Goal: Book appointment/travel/reservation

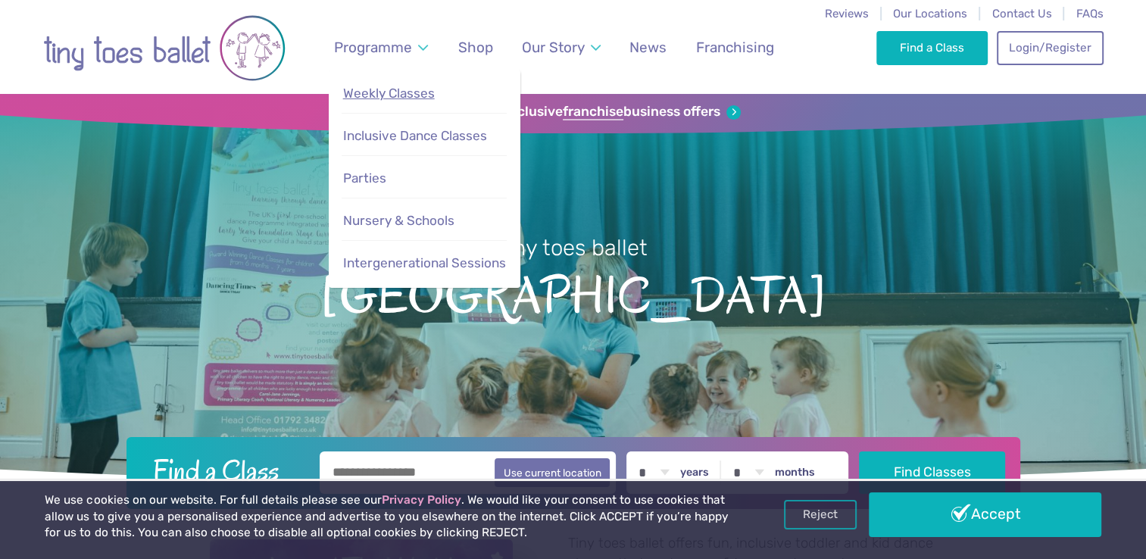
click at [409, 89] on span "Weekly Classes" at bounding box center [389, 93] width 92 height 15
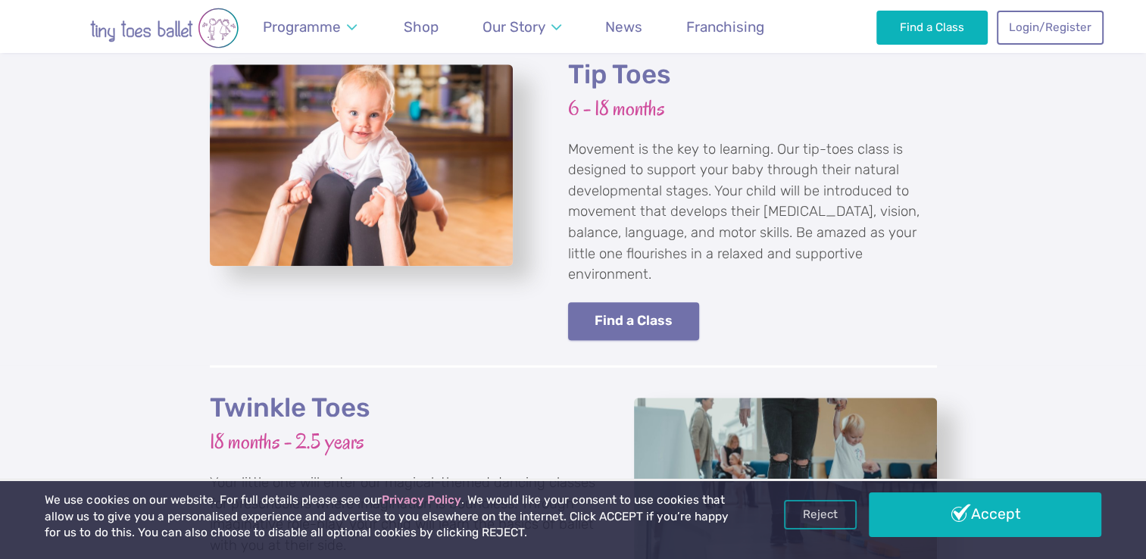
scroll to position [1464, 0]
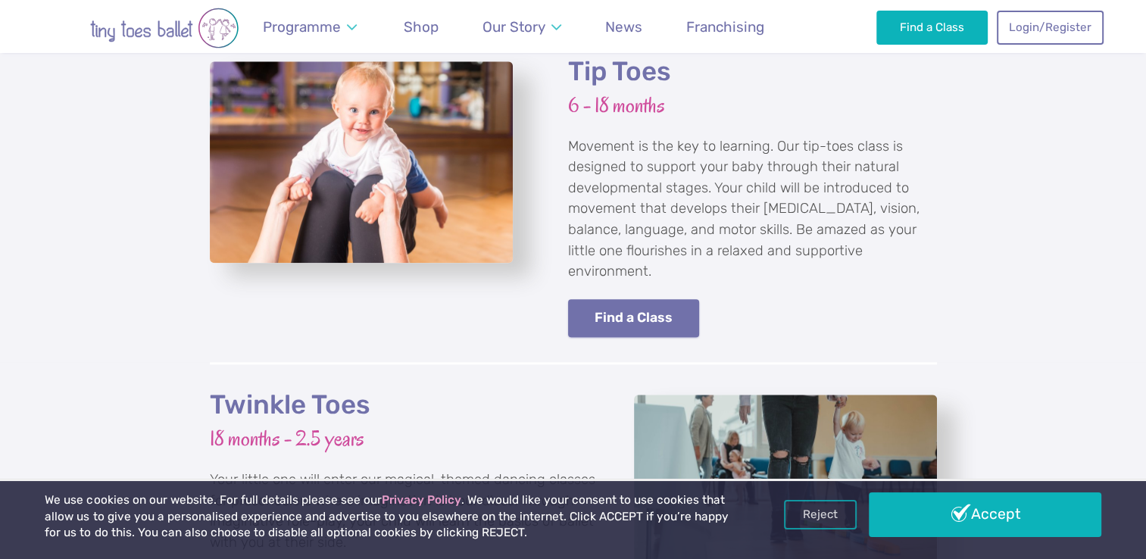
click at [636, 308] on link "Find a Class" at bounding box center [634, 318] width 132 height 39
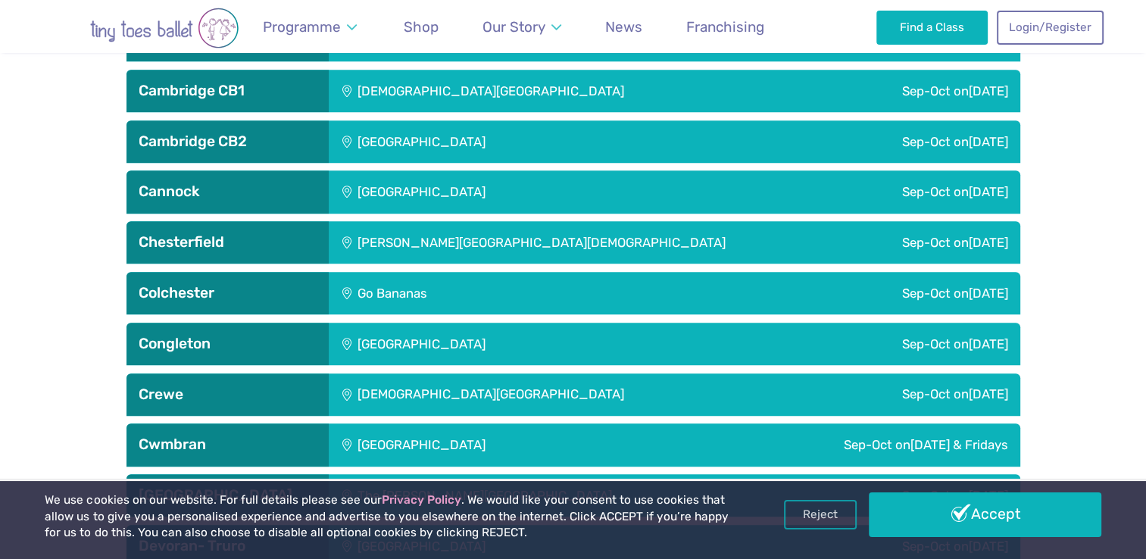
scroll to position [1338, 0]
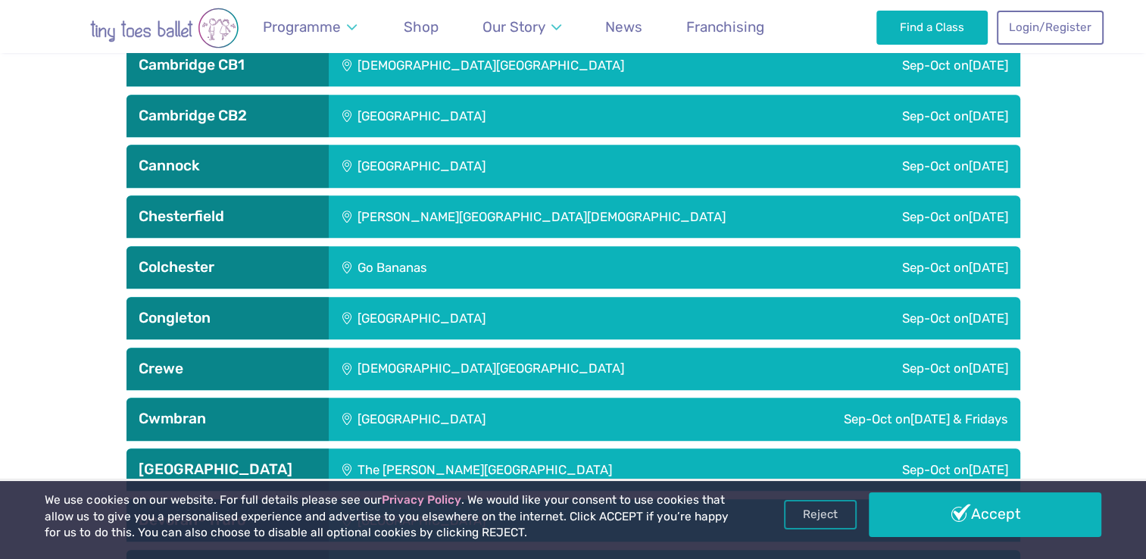
click at [493, 311] on div "Astbury Village Hall" at bounding box center [524, 318] width 391 height 42
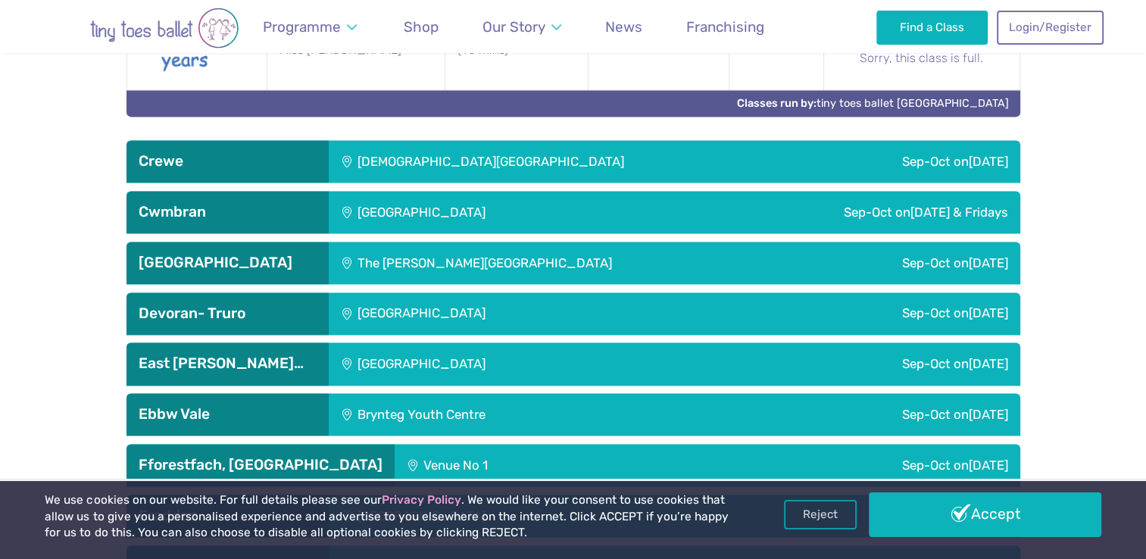
scroll to position [2071, 0]
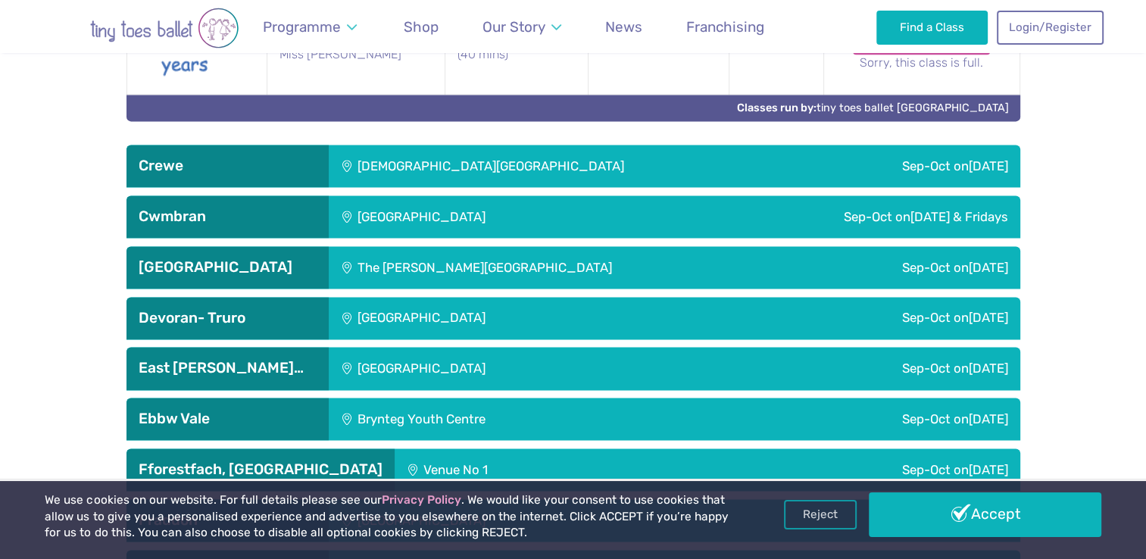
click at [383, 166] on div "St Micheals Church Hall" at bounding box center [572, 166] width 486 height 42
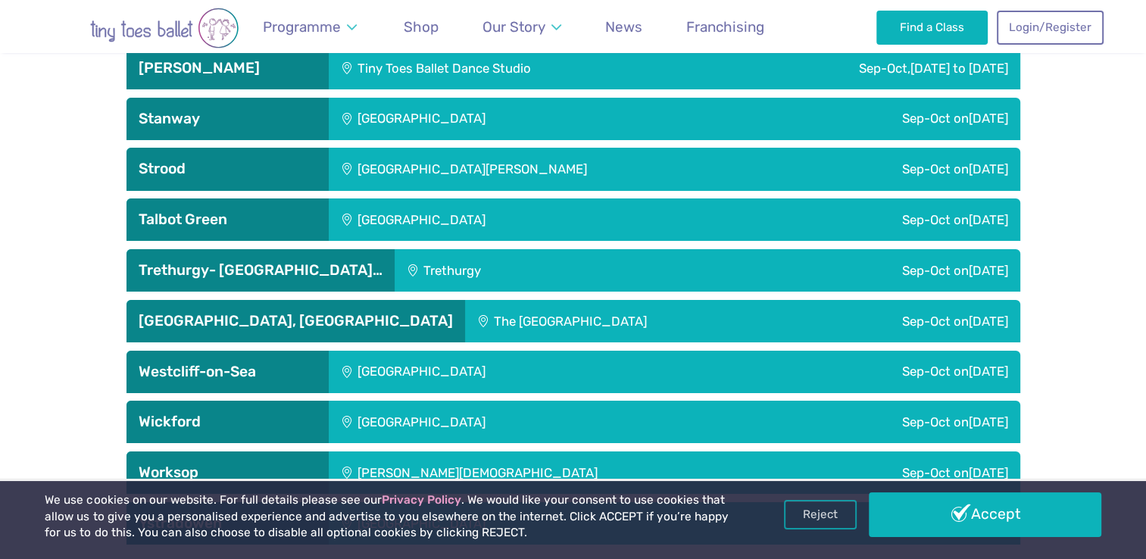
scroll to position [4949, 0]
